Goal: Check status: Verify the current state of an ongoing process or item

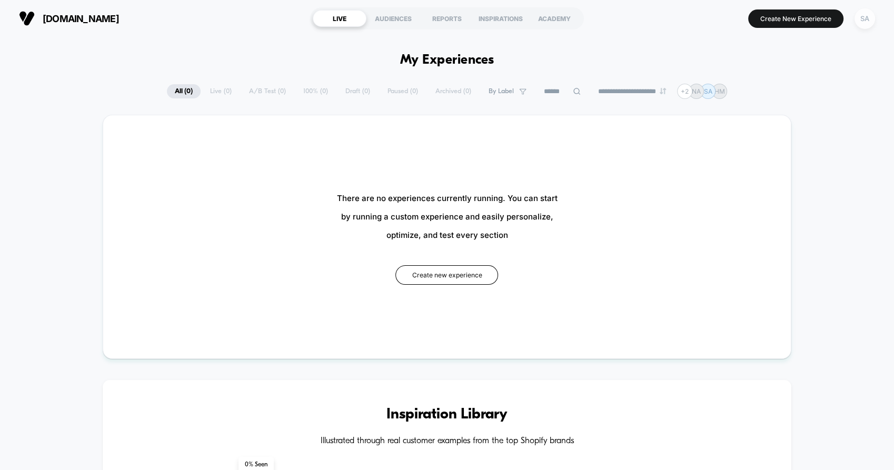
click at [861, 17] on div "SA" at bounding box center [864, 18] width 21 height 21
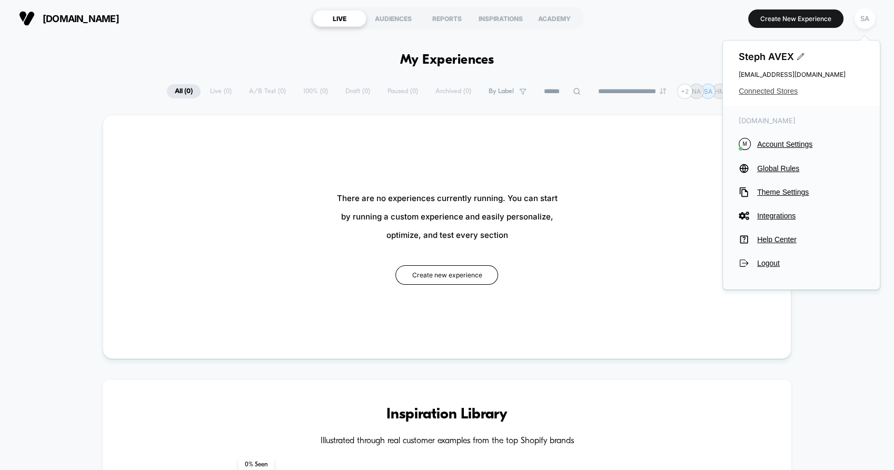
click at [783, 90] on span "Connected Stores" at bounding box center [801, 91] width 125 height 8
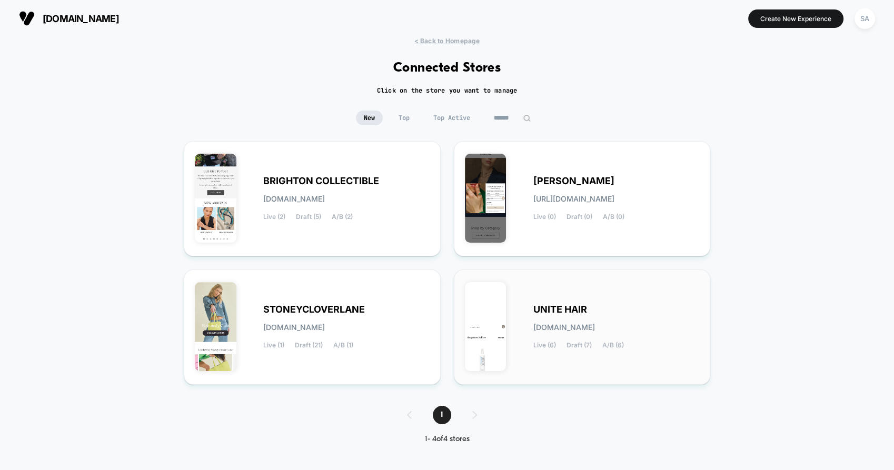
click at [579, 306] on span "UNITE HAIR" at bounding box center [560, 309] width 54 height 7
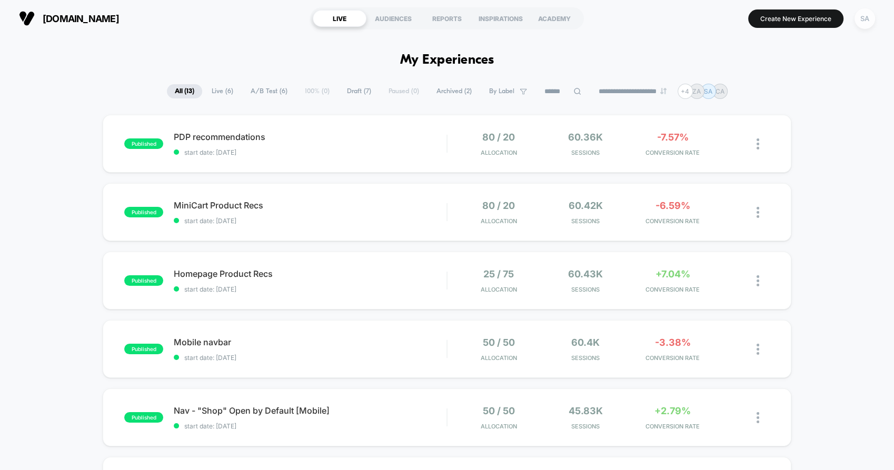
click at [863, 25] on div "SA" at bounding box center [864, 18] width 21 height 21
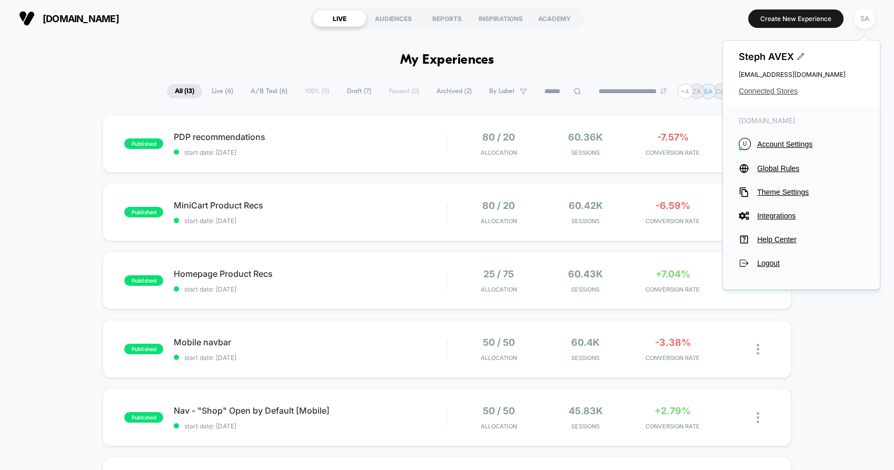
click at [758, 94] on span "Connected Stores" at bounding box center [801, 91] width 125 height 8
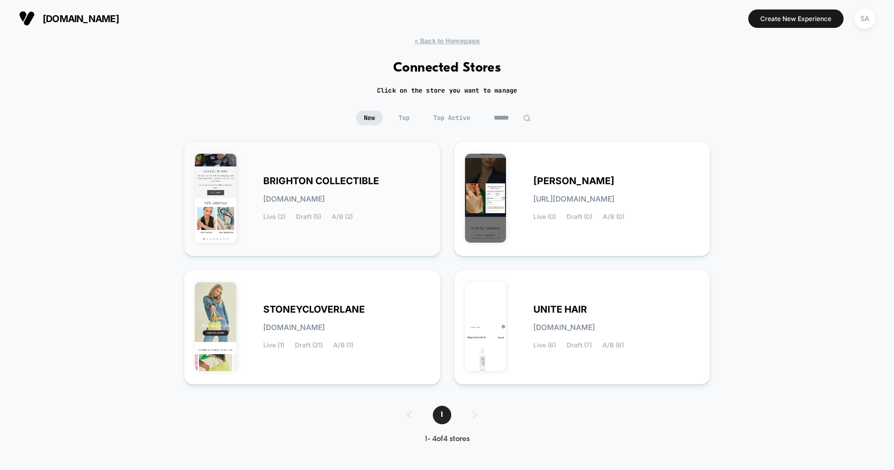
click at [324, 184] on span "BRIGHTON COLLECTIBLE" at bounding box center [321, 180] width 116 height 7
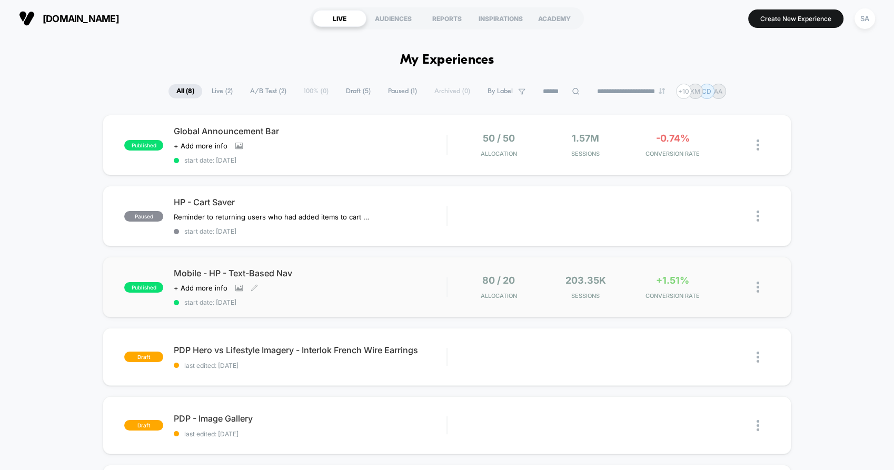
click at [251, 274] on span "Mobile - HP - Text-Based Nav" at bounding box center [310, 273] width 273 height 11
